Goal: Contribute content: Contribute content

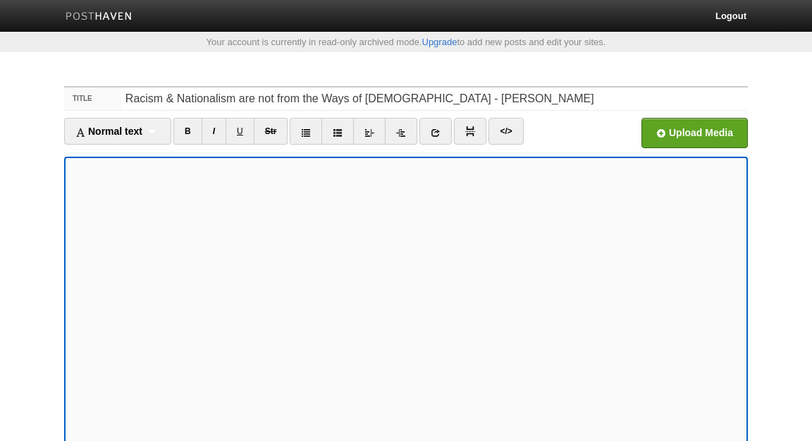
scroll to position [103, 0]
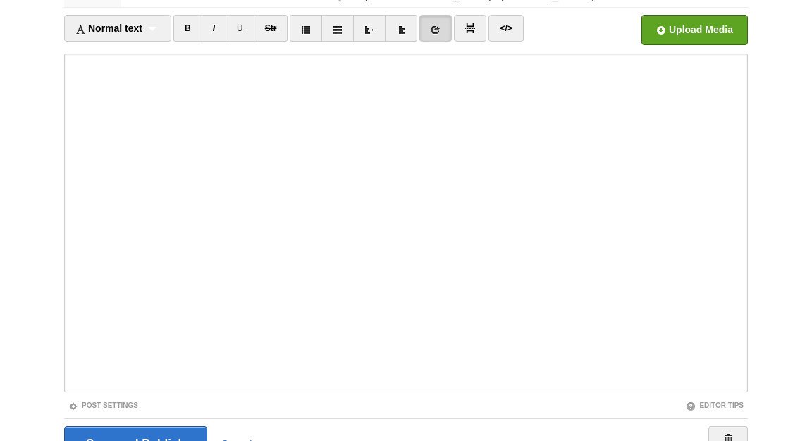
click at [128, 403] on link "Post Settings" at bounding box center [103, 405] width 70 height 8
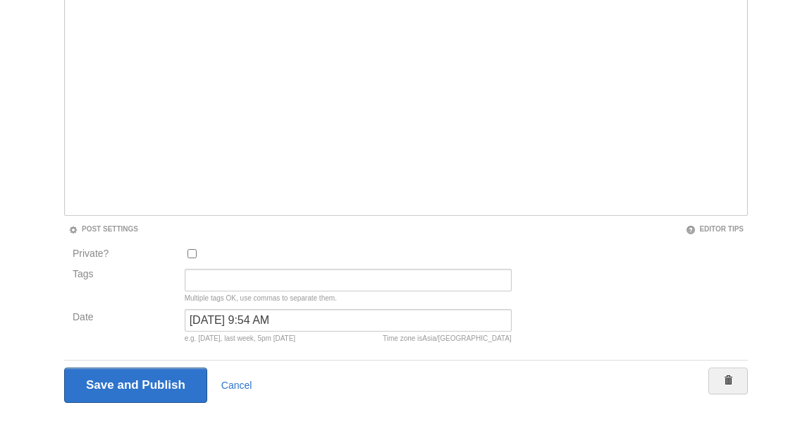
scroll to position [293, 0]
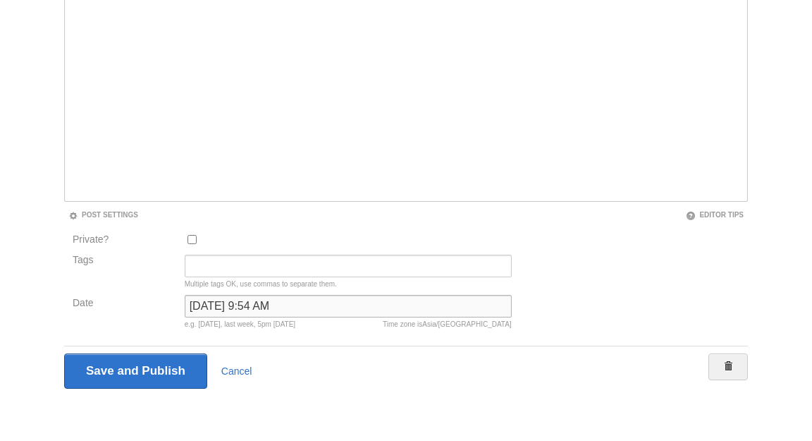
click at [228, 308] on input "February 22, 2024 at 9:54 AM" at bounding box center [348, 306] width 327 height 23
type input "n"
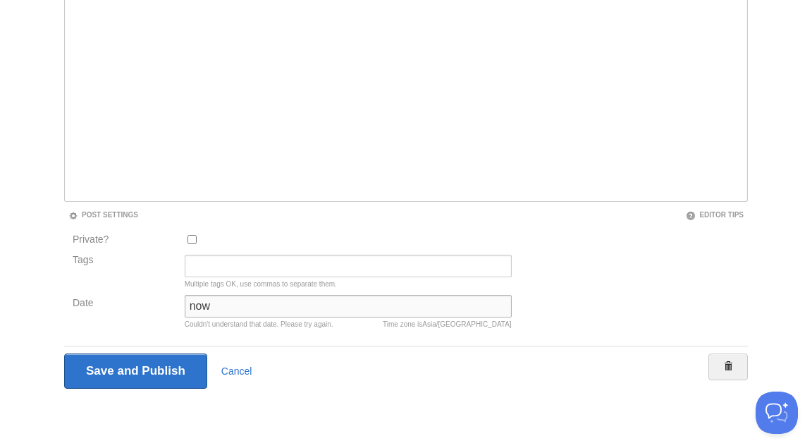
type input "now"
click at [64, 353] on input "Save and Publish" at bounding box center [135, 370] width 143 height 35
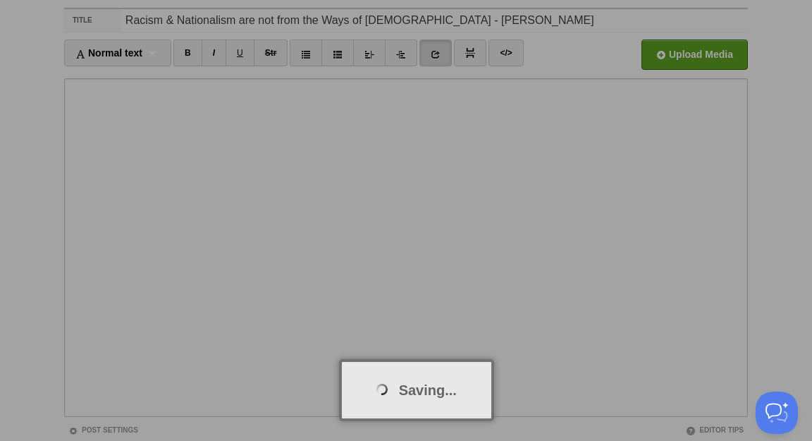
scroll to position [73, 0]
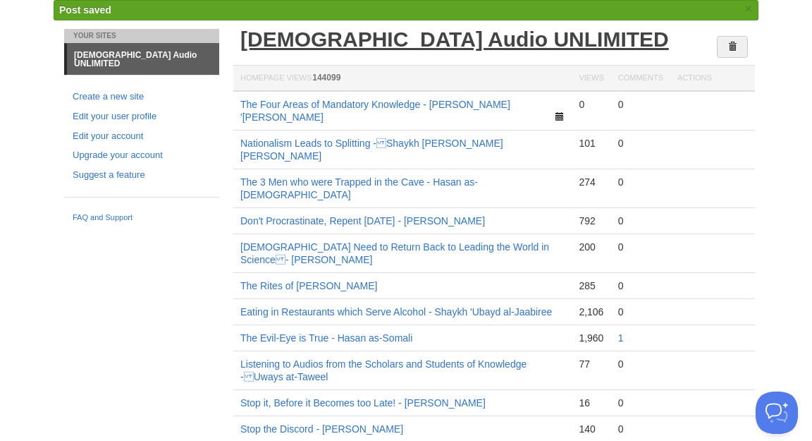
click at [314, 40] on link "[DEMOGRAPHIC_DATA] Audio UNLIMITED" at bounding box center [454, 38] width 429 height 23
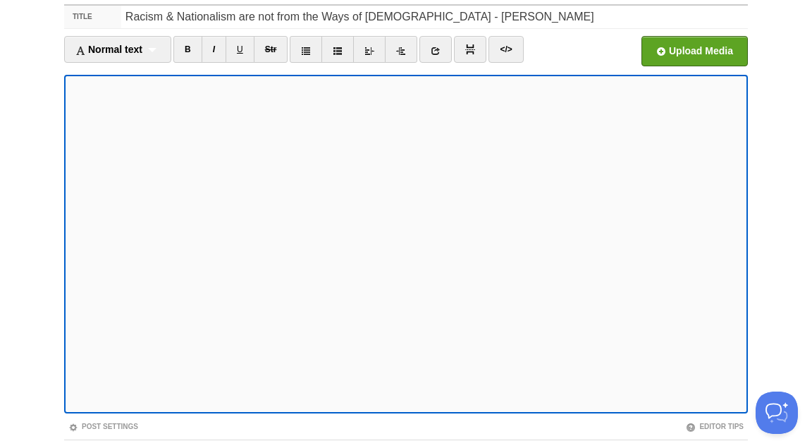
scroll to position [176, 0]
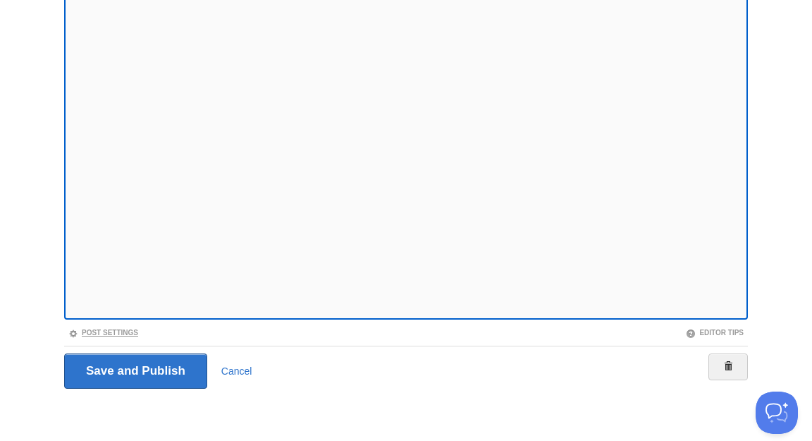
click at [94, 329] on link "Post Settings" at bounding box center [103, 333] width 70 height 8
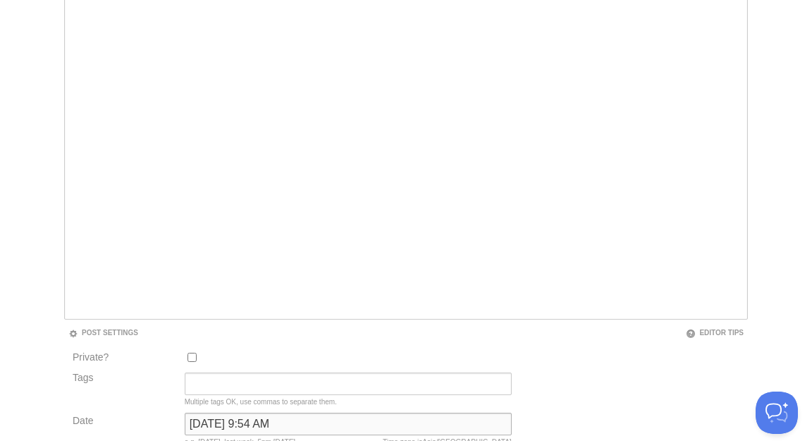
click at [245, 419] on input "February 22, 2024 at 9:54 AM" at bounding box center [348, 423] width 327 height 23
type input "now"
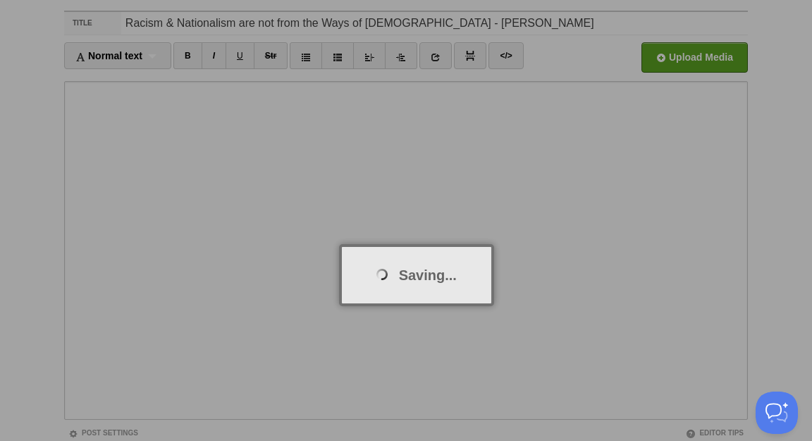
scroll to position [73, 0]
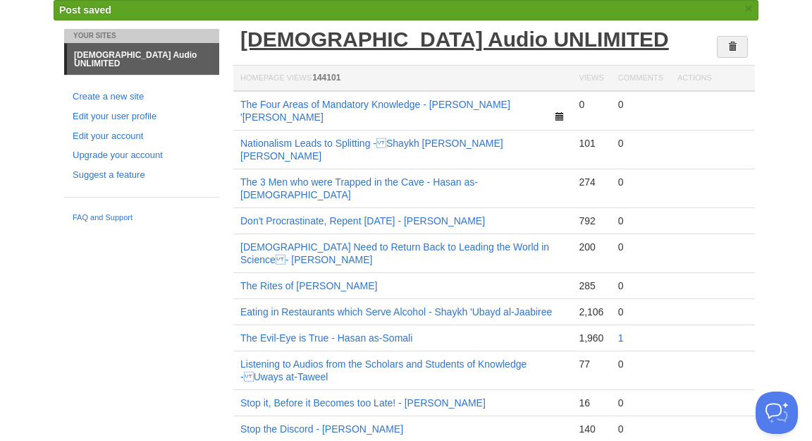
click at [410, 37] on link "[DEMOGRAPHIC_DATA] Audio UNLIMITED" at bounding box center [454, 38] width 429 height 23
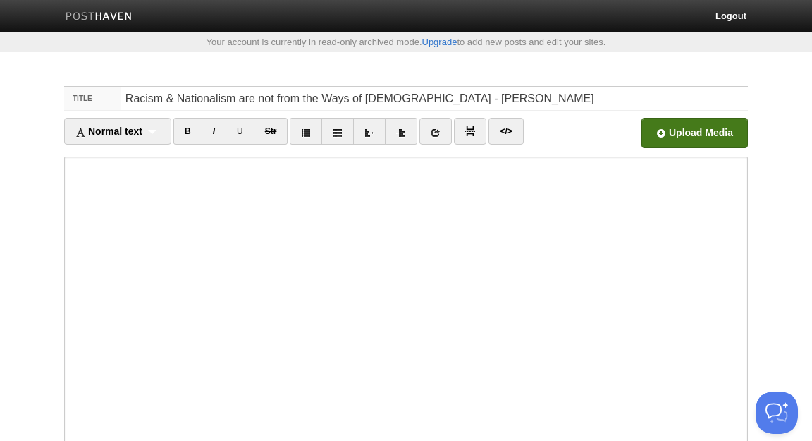
click at [695, 133] on input "file" at bounding box center [269, 137] width 1067 height 72
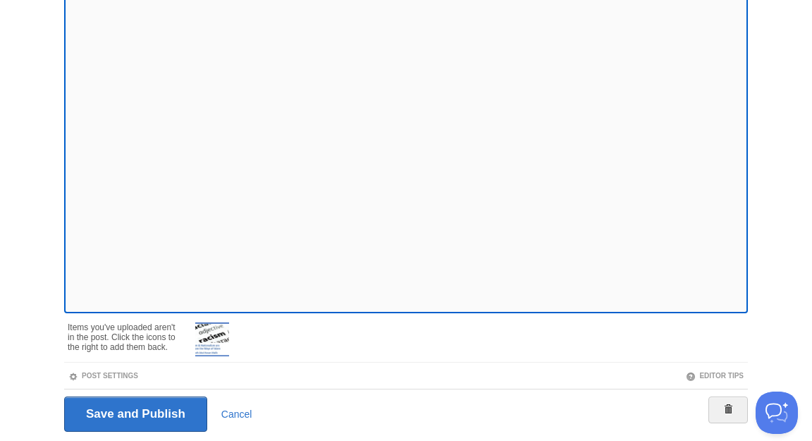
scroll to position [185, 0]
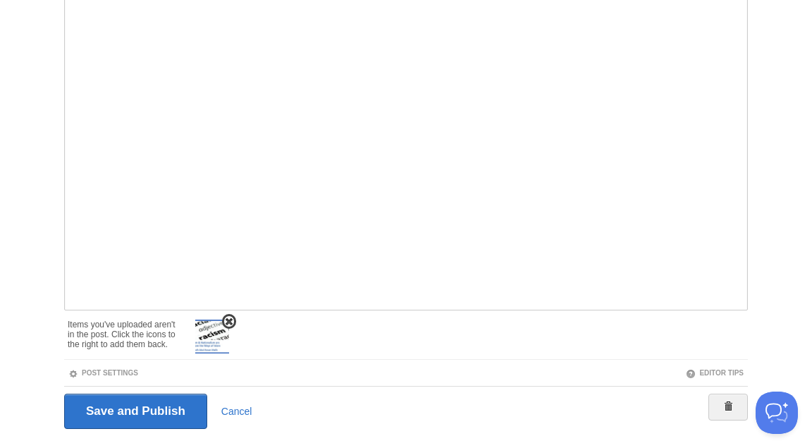
click at [230, 319] on span at bounding box center [229, 322] width 10 height 10
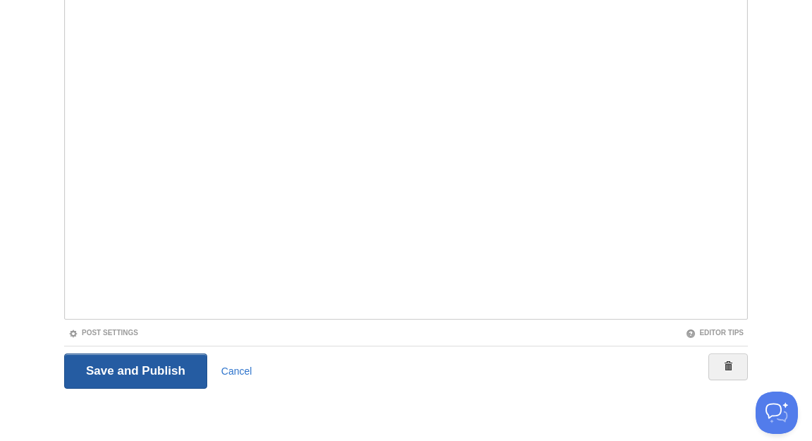
click at [170, 371] on input "Save and Publish" at bounding box center [135, 370] width 143 height 35
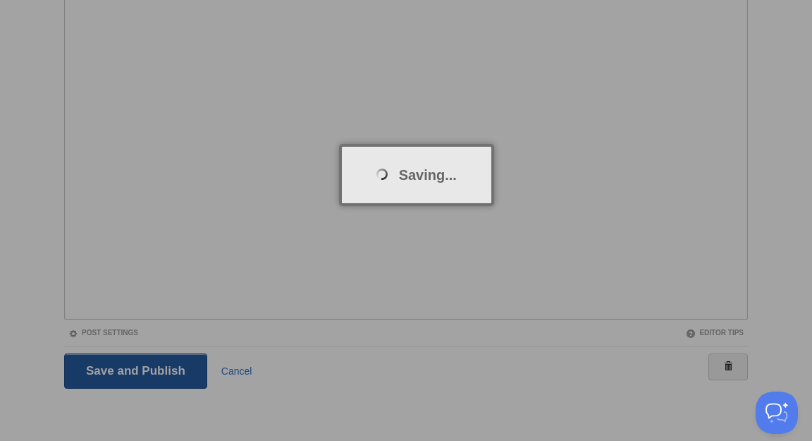
scroll to position [73, 0]
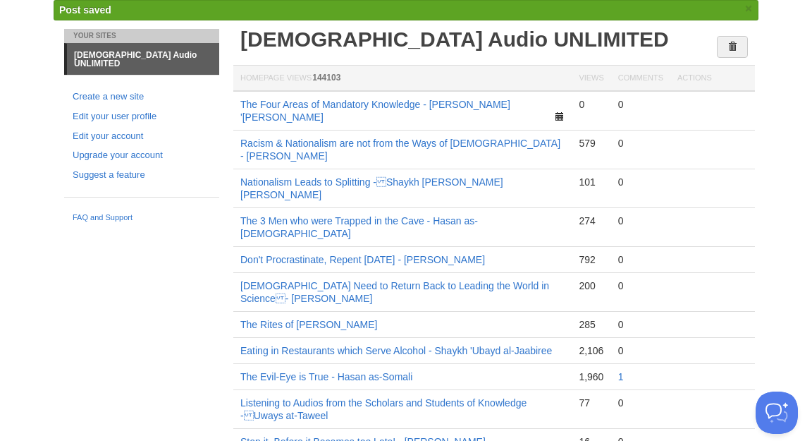
click at [347, 136] on td "Racism & Nationalism are not from the Ways of [DEMOGRAPHIC_DATA] - [PERSON_NAME]" at bounding box center [402, 149] width 338 height 39
click at [347, 137] on link "Racism & Nationalism are not from the Ways of [DEMOGRAPHIC_DATA] - [PERSON_NAME]" at bounding box center [400, 149] width 320 height 24
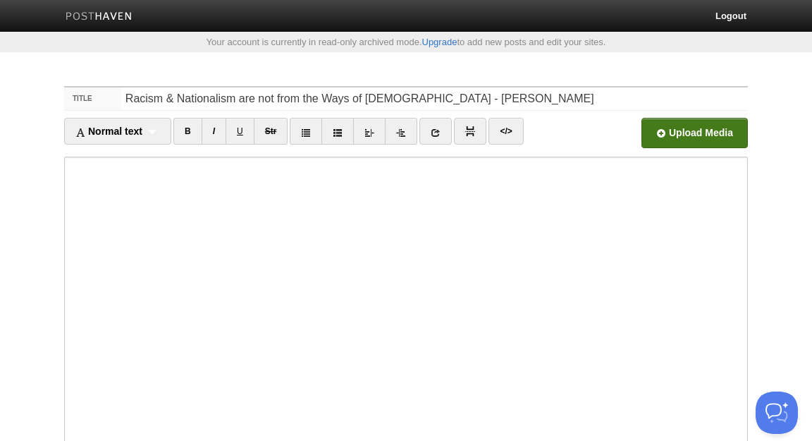
click at [655, 131] on input "file" at bounding box center [269, 137] width 1067 height 72
click at [618, 139] on link "Screenshot 2025-08-14 at 09.22.16.png 3.38 MB Cancel" at bounding box center [609, 133] width 51 height 30
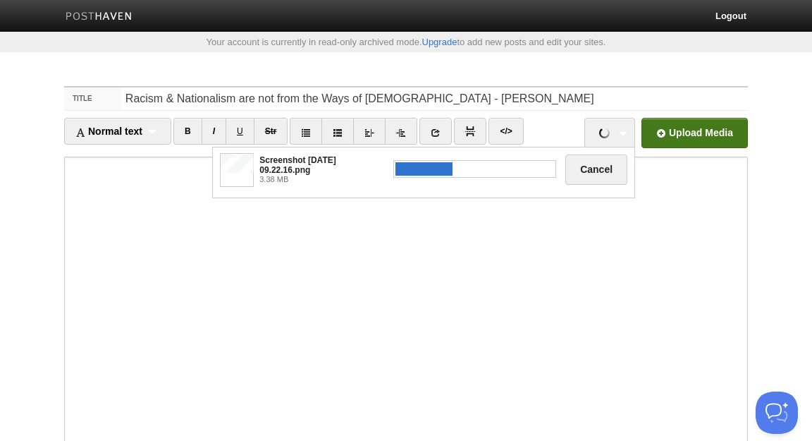
click at [677, 140] on input "file" at bounding box center [269, 137] width 1067 height 72
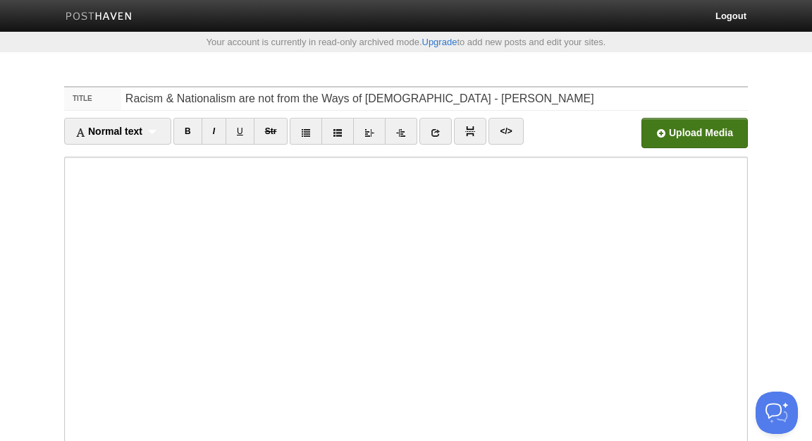
click at [690, 123] on input "file" at bounding box center [269, 137] width 1067 height 72
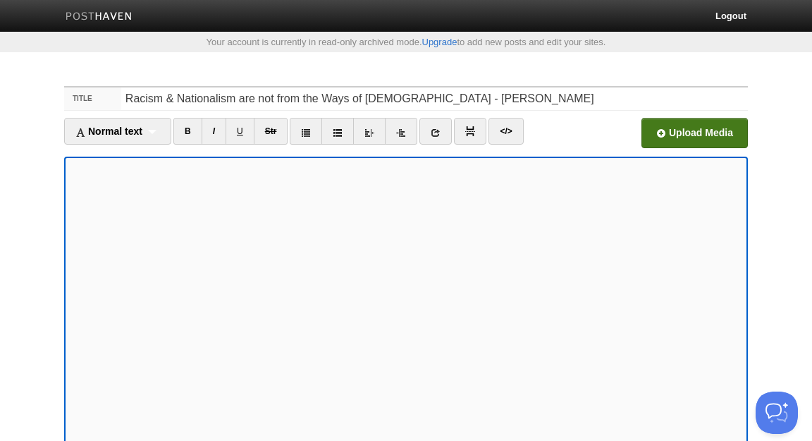
scroll to position [225, 0]
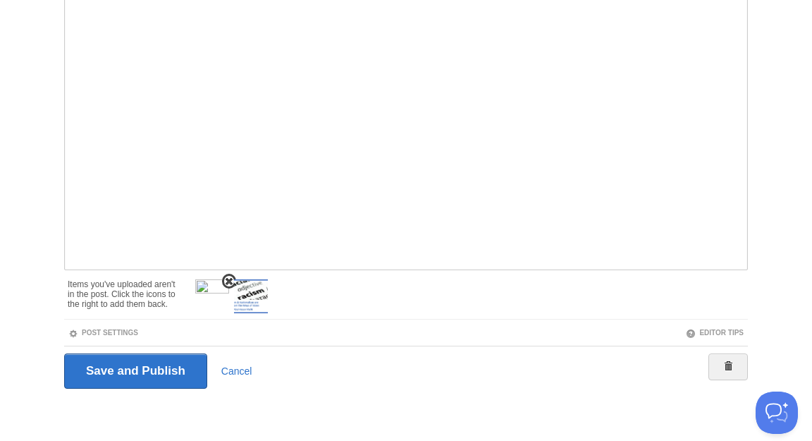
click at [231, 278] on span at bounding box center [229, 281] width 10 height 10
click at [226, 278] on span at bounding box center [229, 281] width 10 height 10
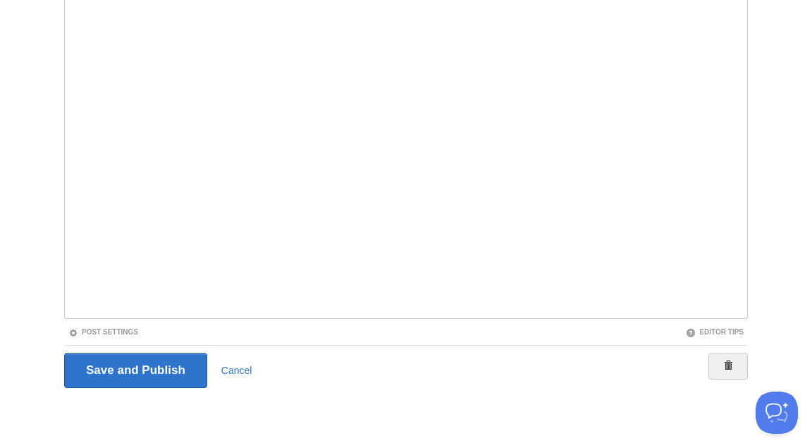
scroll to position [176, 0]
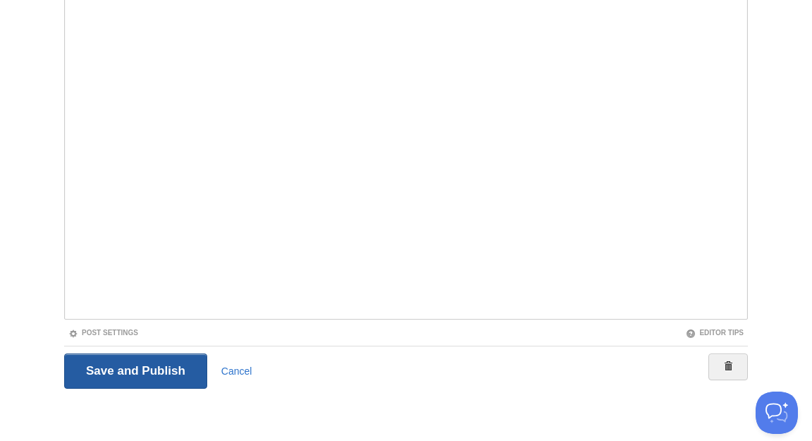
click at [141, 372] on input "Save and Publish" at bounding box center [135, 370] width 143 height 35
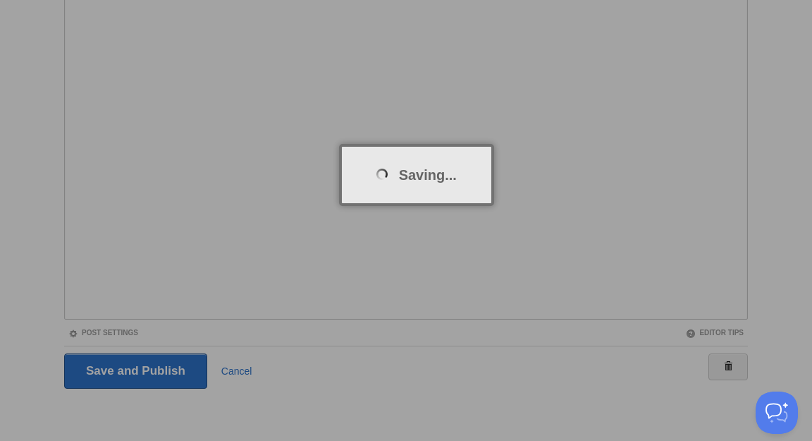
scroll to position [73, 0]
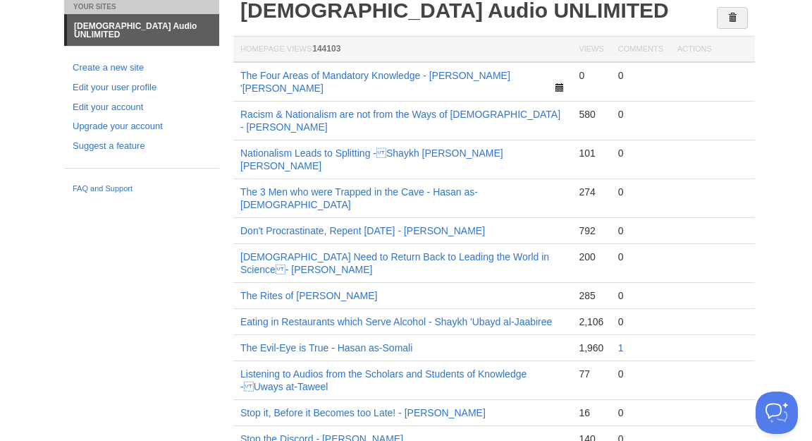
click at [236, 105] on td "Racism & Nationalism are not from the Ways of [DEMOGRAPHIC_DATA] - [PERSON_NAME]" at bounding box center [402, 121] width 338 height 39
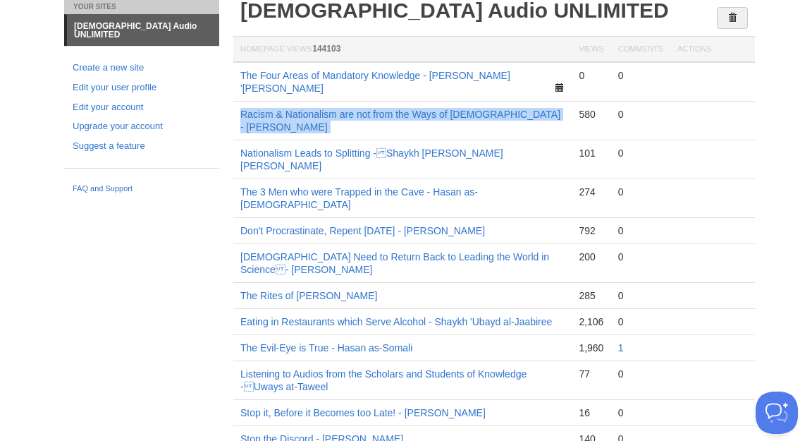
click at [236, 105] on td "Racism & Nationalism are not from the Ways of [DEMOGRAPHIC_DATA] - [PERSON_NAME]" at bounding box center [402, 121] width 338 height 39
copy tr "Racism & Nationalism are not from the Ways of [DEMOGRAPHIC_DATA] - [PERSON_NAME]"
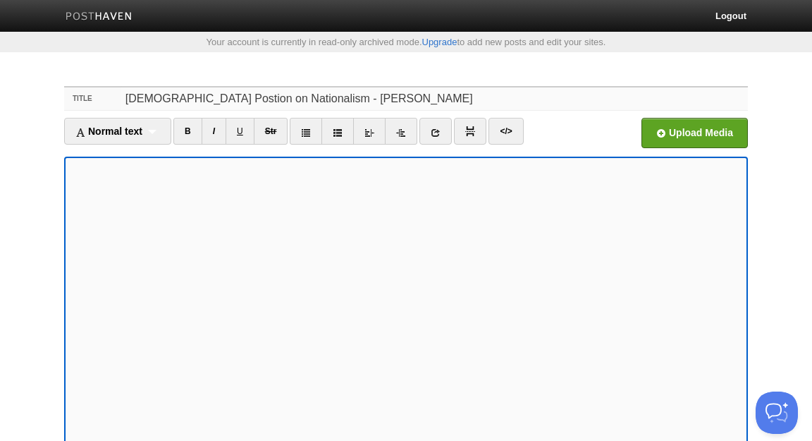
click at [364, 102] on input "Islamic Postion on Nationalism - Abu Khadeejah 'Abdul-Waahid" at bounding box center [434, 98] width 627 height 23
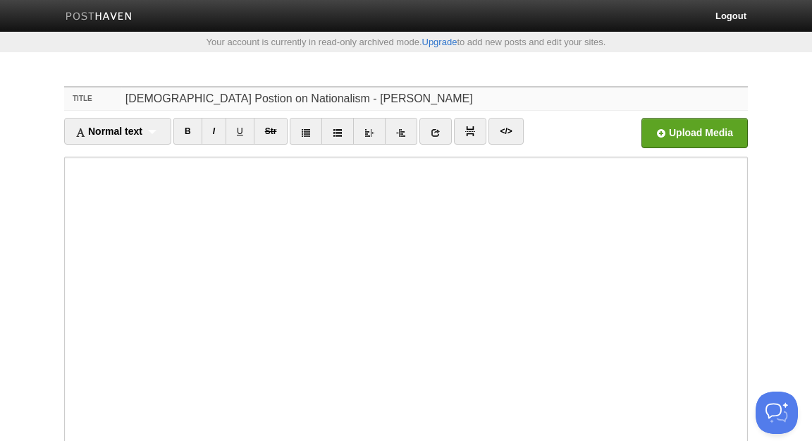
type input "[DEMOGRAPHIC_DATA] Postion on Nationalism - [PERSON_NAME]"
click at [682, 137] on input "file" at bounding box center [269, 137] width 1067 height 72
click at [702, 128] on input "file" at bounding box center [269, 137] width 1067 height 72
click at [689, 134] on input "file" at bounding box center [269, 137] width 1067 height 72
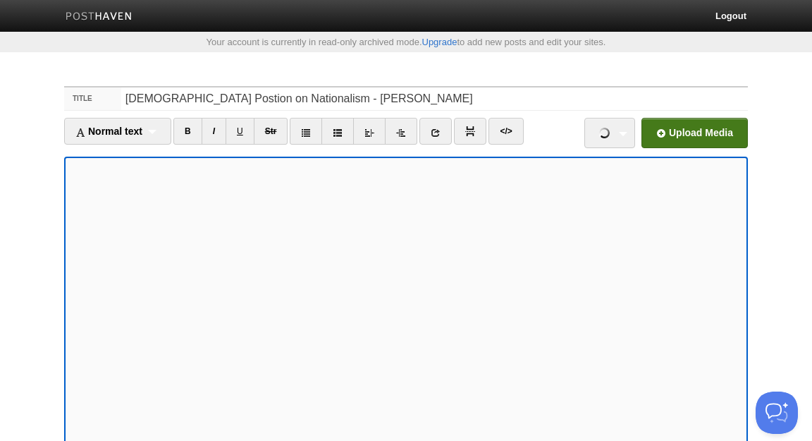
scroll to position [225, 0]
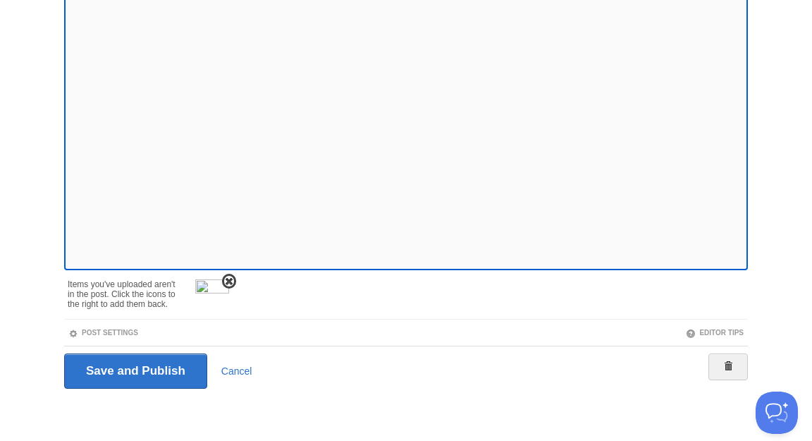
click at [228, 278] on span at bounding box center [229, 281] width 10 height 10
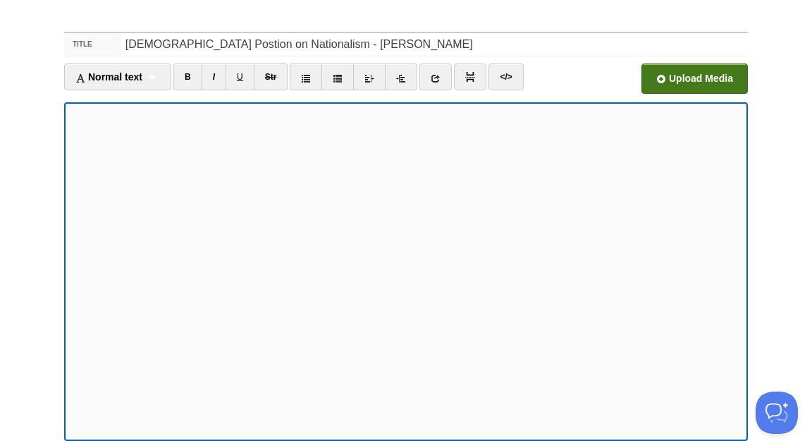
scroll to position [176, 0]
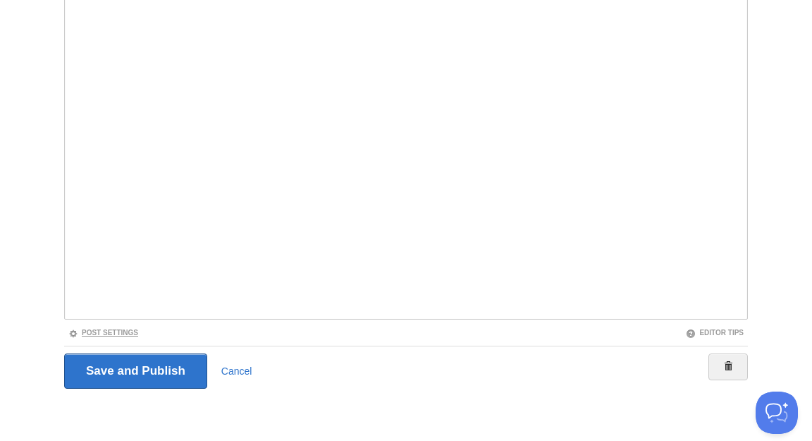
click at [130, 332] on link "Post Settings" at bounding box center [103, 333] width 70 height 8
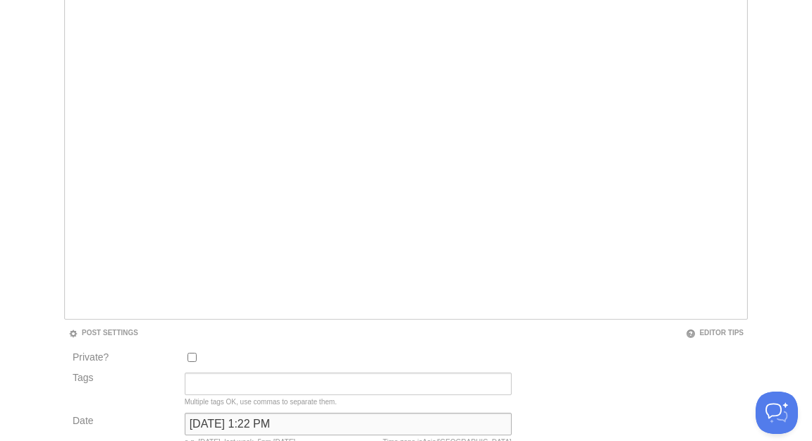
click at [297, 424] on input "September 16, 2023 at 1:22 PM" at bounding box center [348, 423] width 327 height 23
type input "now"
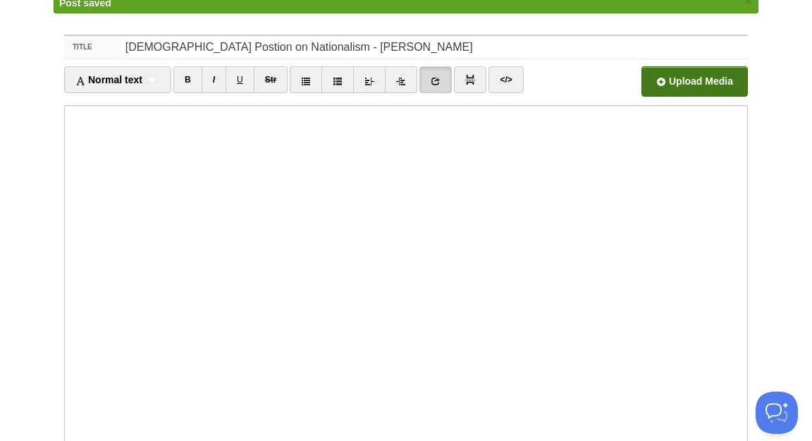
scroll to position [73, 0]
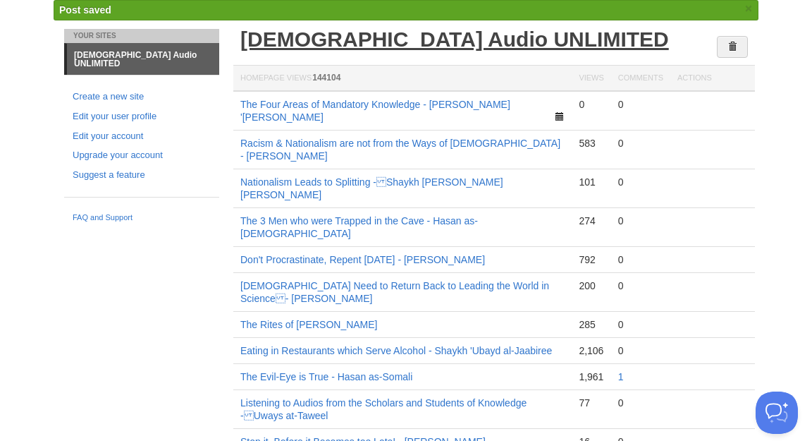
click at [454, 37] on link "[DEMOGRAPHIC_DATA] Audio UNLIMITED" at bounding box center [454, 38] width 429 height 23
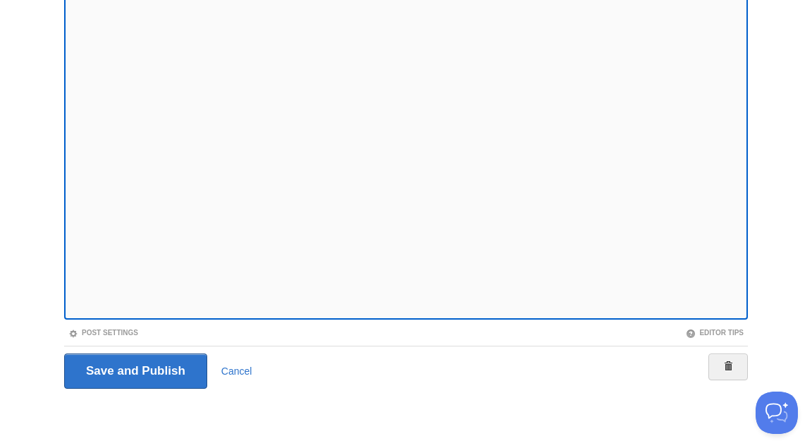
scroll to position [135, 0]
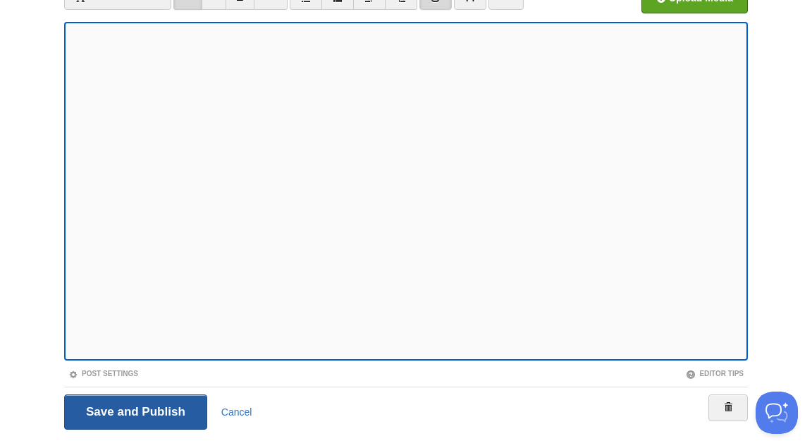
click at [134, 416] on input "Save and Publish" at bounding box center [135, 411] width 143 height 35
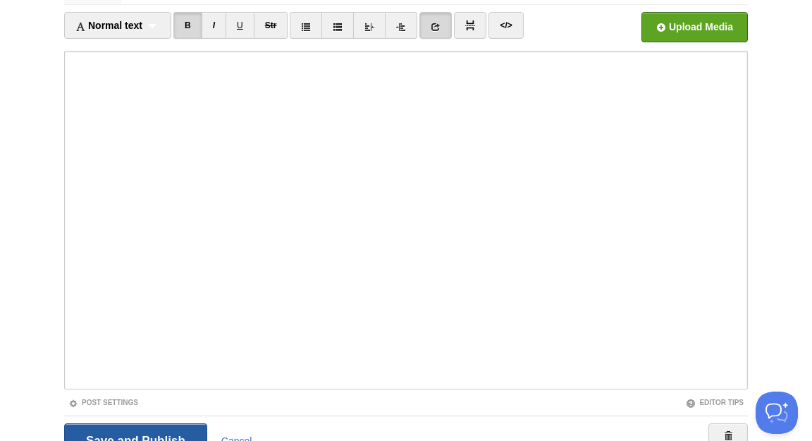
scroll to position [73, 0]
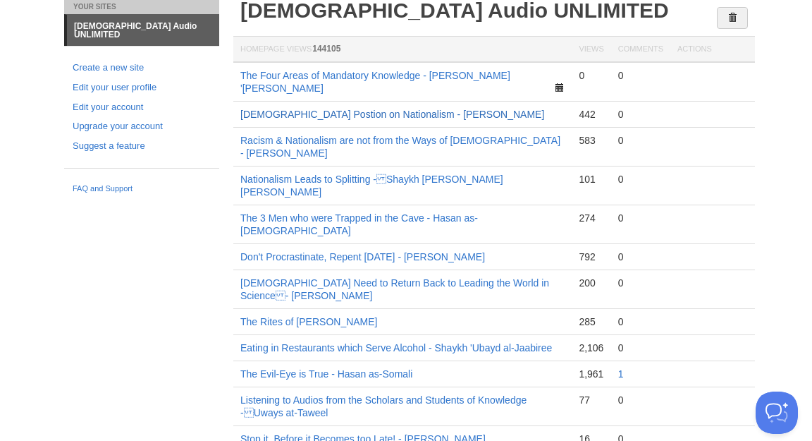
click at [352, 109] on link "[DEMOGRAPHIC_DATA] Postion on Nationalism - [PERSON_NAME]" at bounding box center [392, 114] width 304 height 11
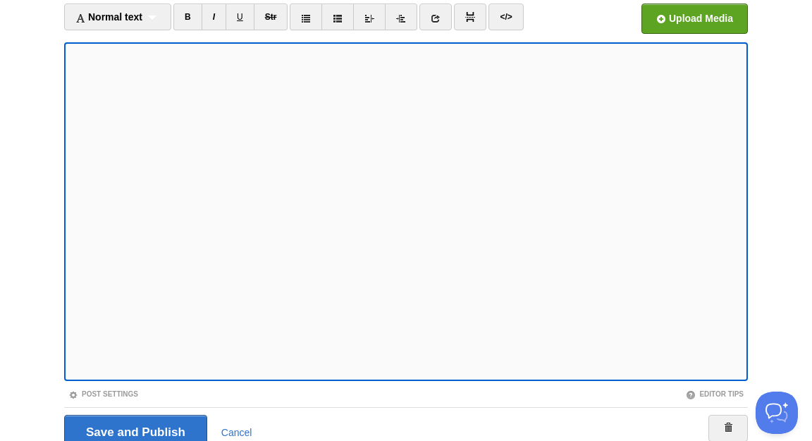
scroll to position [176, 0]
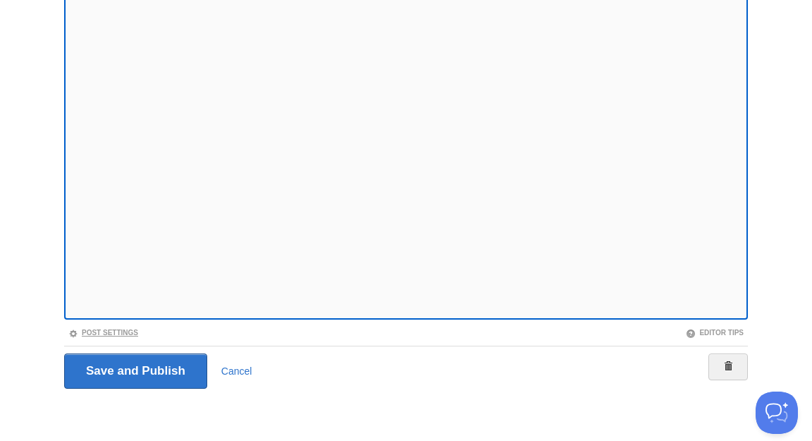
click at [128, 335] on link "Post Settings" at bounding box center [103, 333] width 70 height 8
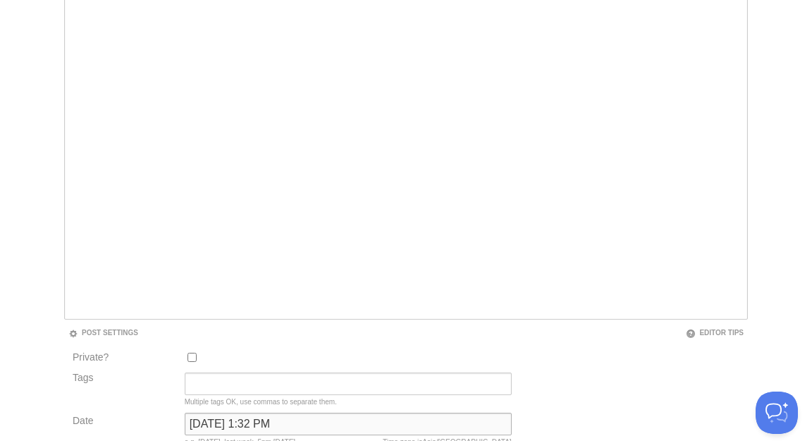
click at [250, 419] on input "September 16, 2023 at 1:32 PM" at bounding box center [348, 423] width 327 height 23
type input "now"
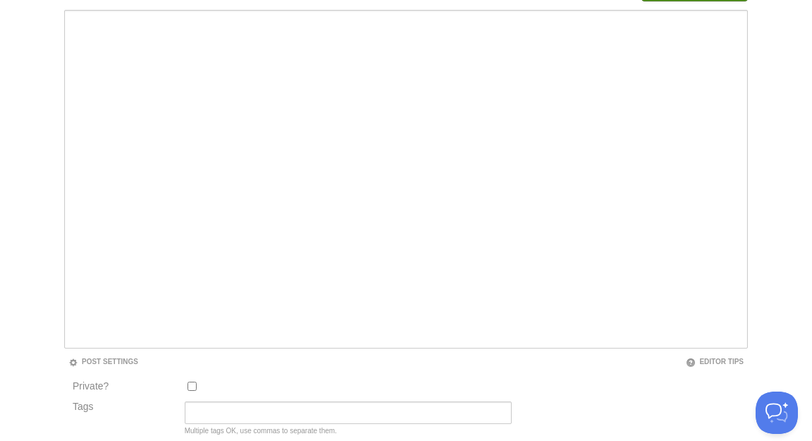
scroll to position [73, 0]
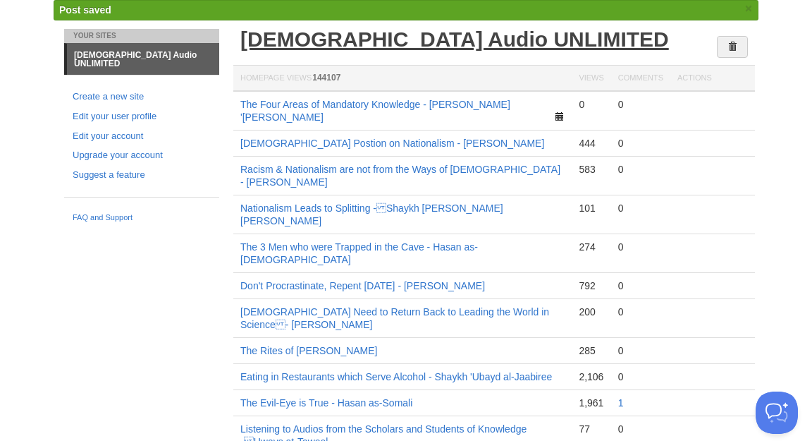
click at [438, 45] on link "[DEMOGRAPHIC_DATA] Audio UNLIMITED" at bounding box center [454, 38] width 429 height 23
